Goal: Navigation & Orientation: Find specific page/section

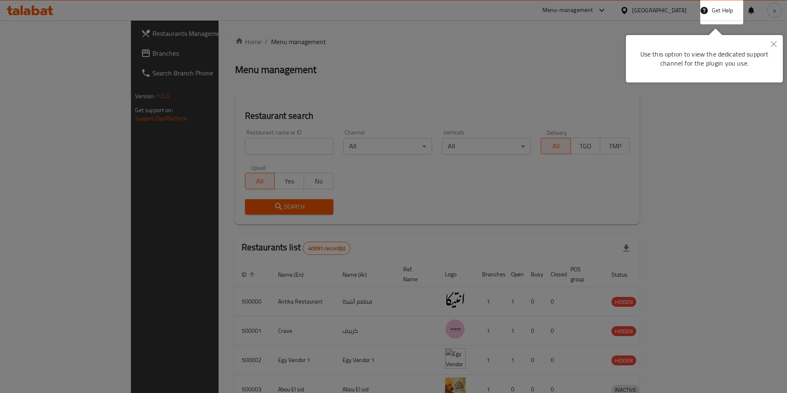
click at [571, 81] on div at bounding box center [393, 196] width 787 height 393
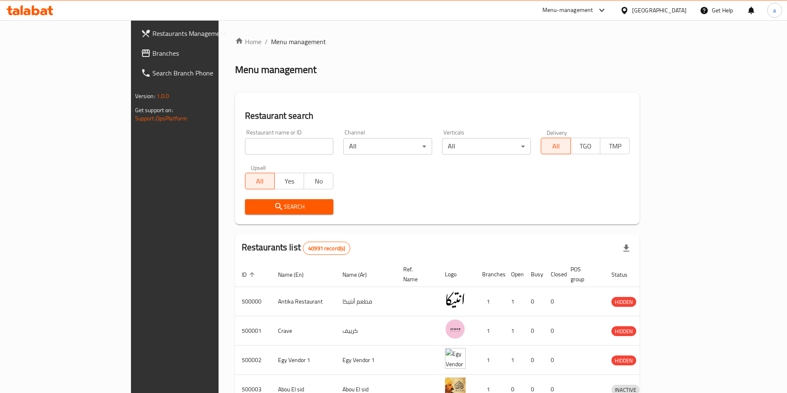
click at [245, 154] on input "search" at bounding box center [289, 146] width 89 height 17
click at [152, 52] on span "Branches" at bounding box center [203, 53] width 103 height 10
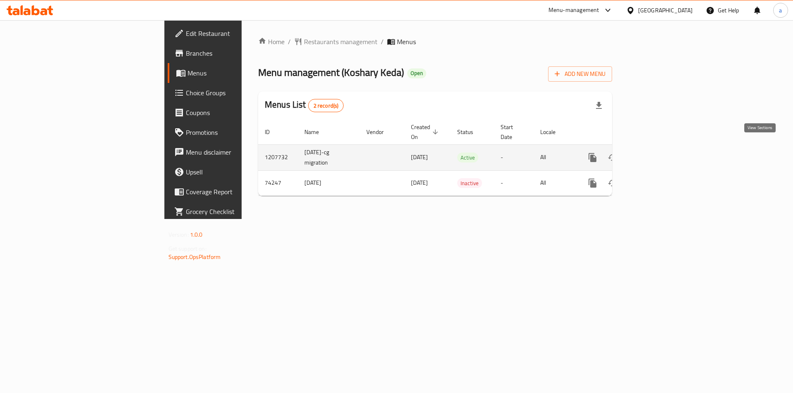
click at [656, 154] on icon "enhanced table" at bounding box center [651, 157] width 7 height 7
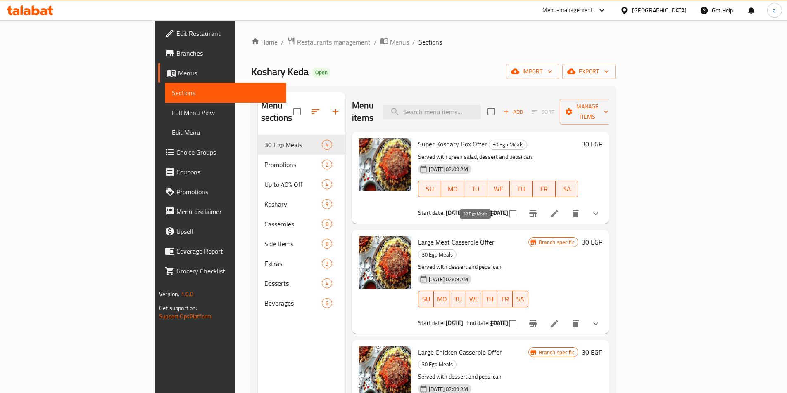
scroll to position [21, 0]
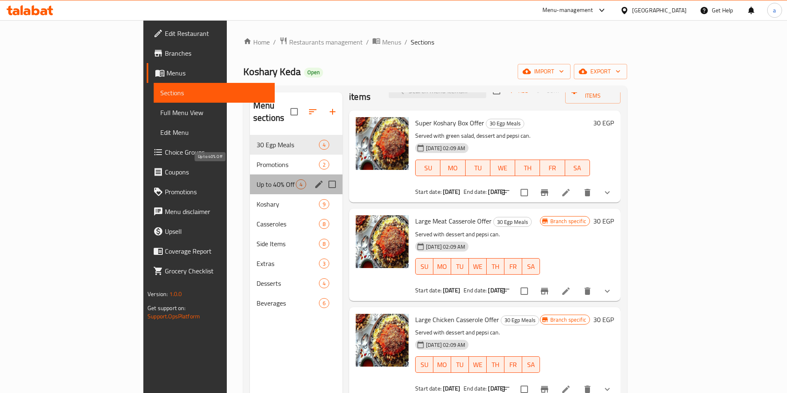
click at [256, 180] on span "Up to 40% Off" at bounding box center [275, 185] width 39 height 10
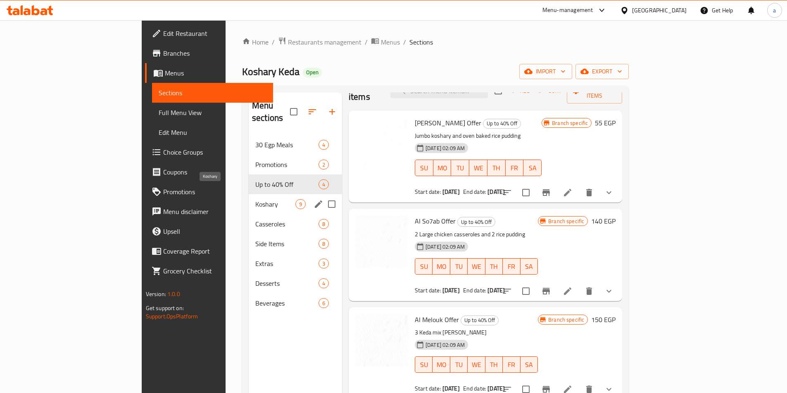
click at [255, 199] on span "Koshary" at bounding box center [275, 204] width 40 height 10
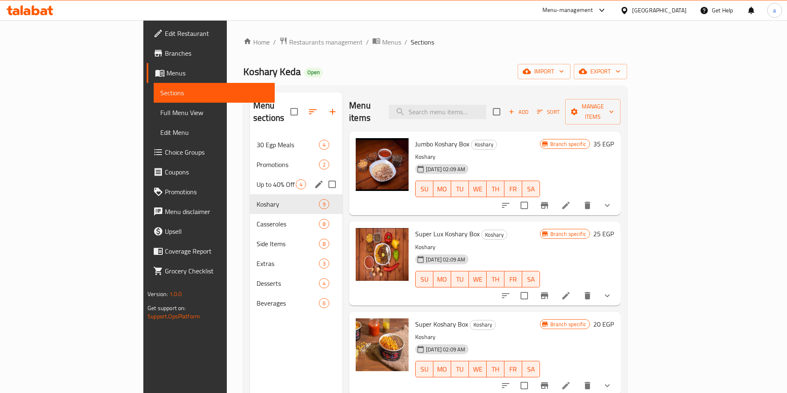
click at [256, 180] on span "Up to 40% Off" at bounding box center [275, 185] width 39 height 10
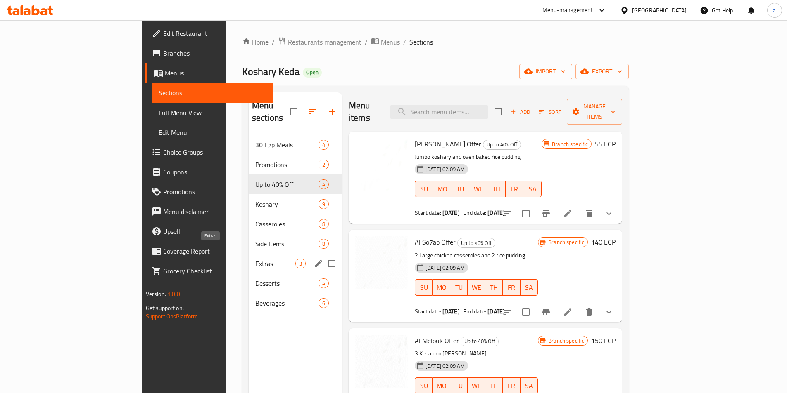
click at [255, 259] on span "Extras" at bounding box center [275, 264] width 40 height 10
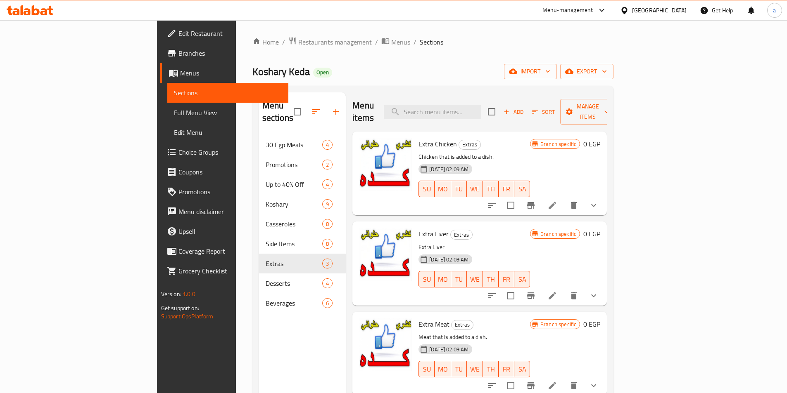
click at [174, 111] on span "Full Menu View" at bounding box center [228, 113] width 108 height 10
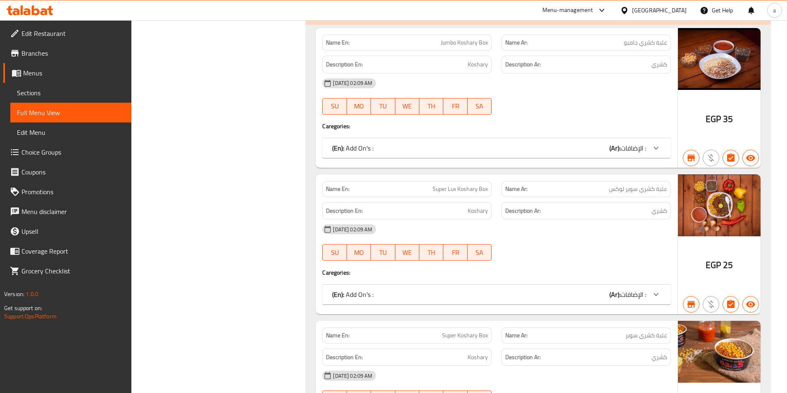
scroll to position [1817, 0]
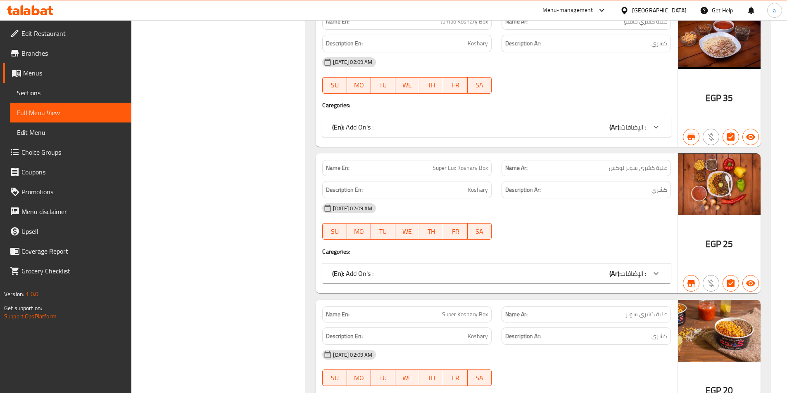
click at [33, 68] on span "Menus" at bounding box center [74, 73] width 102 height 10
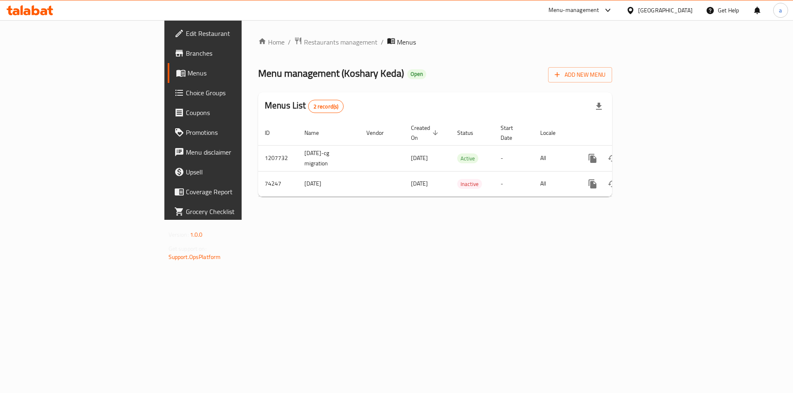
click at [186, 55] on span "Branches" at bounding box center [238, 53] width 104 height 10
click at [186, 57] on span "Branches" at bounding box center [238, 53] width 104 height 10
